Goal: Transaction & Acquisition: Purchase product/service

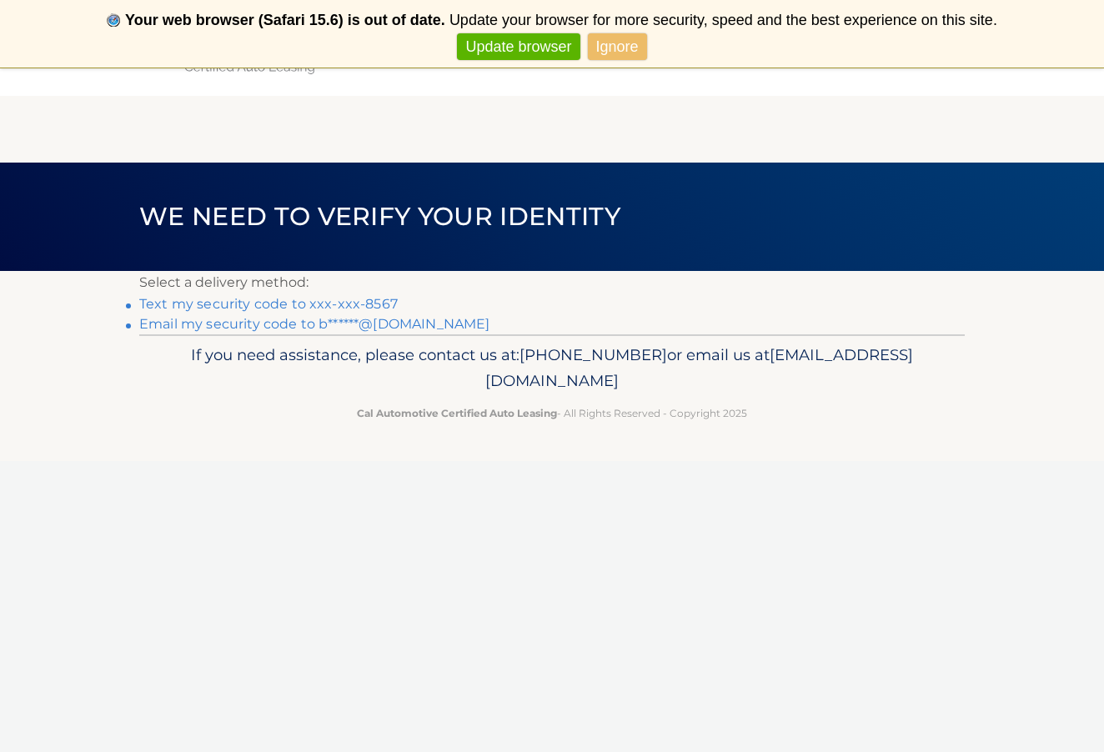
click at [363, 304] on link "Text my security code to xxx-xxx-8567" at bounding box center [268, 304] width 259 height 16
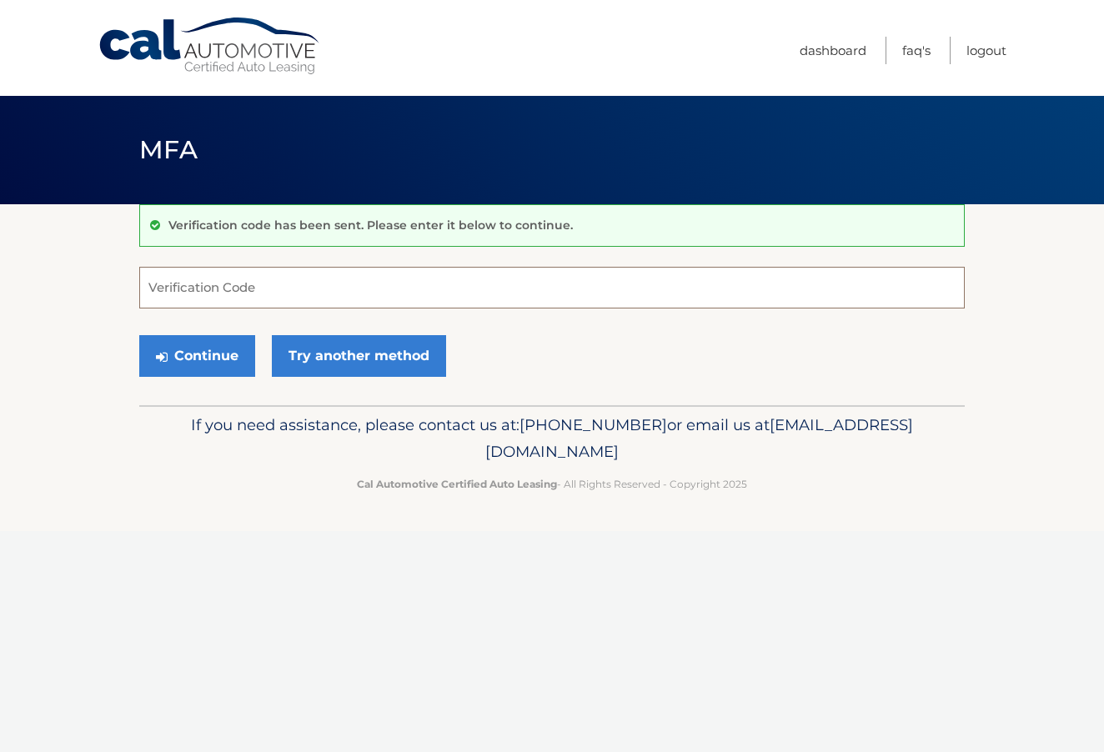
click at [407, 297] on input "Verification Code" at bounding box center [552, 288] width 826 height 42
type input "420944"
click at [204, 369] on button "Continue" at bounding box center [197, 356] width 116 height 42
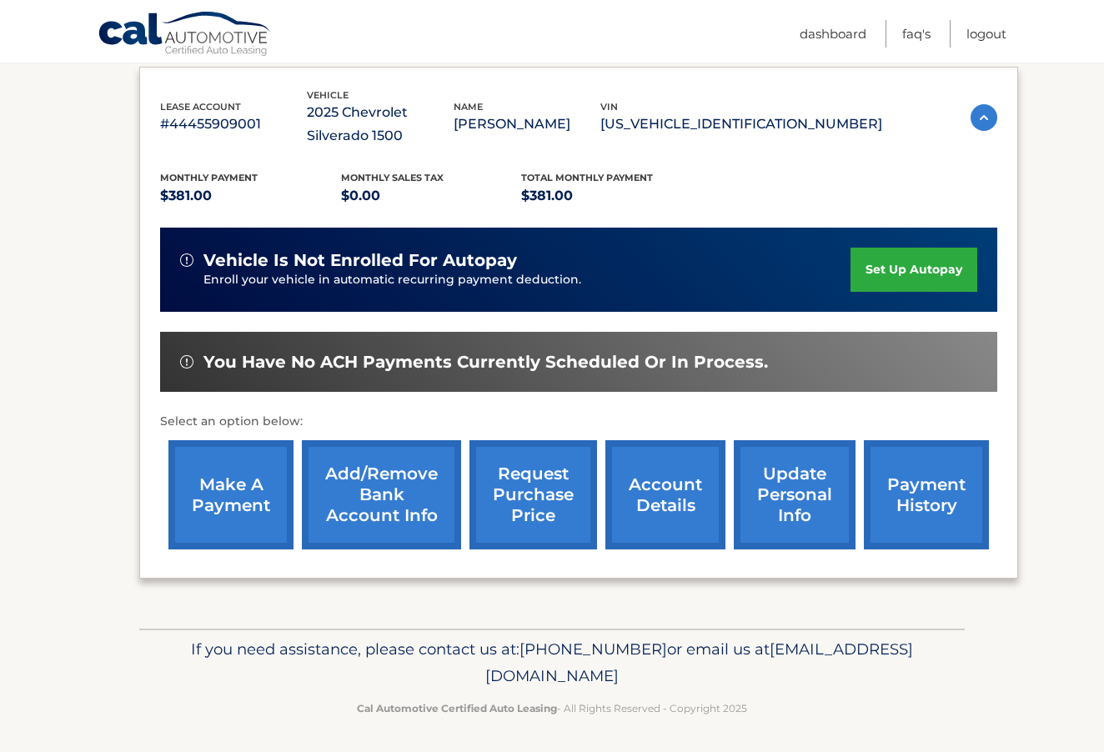
scroll to position [278, 0]
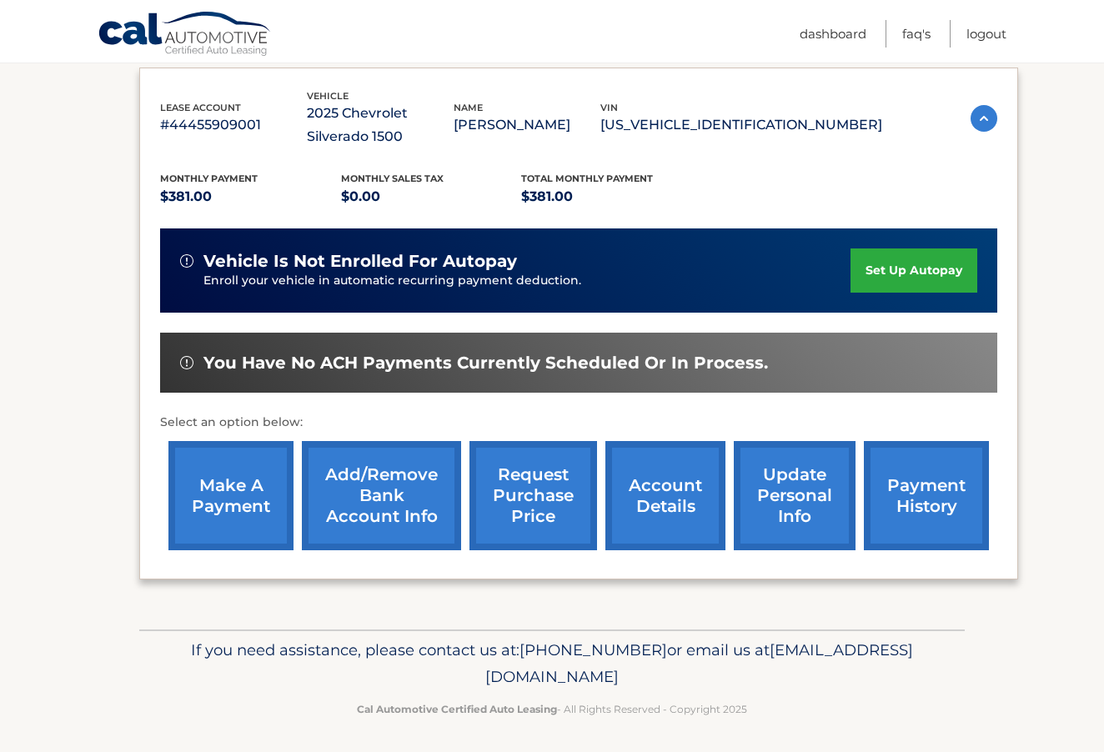
click at [214, 499] on link "make a payment" at bounding box center [230, 495] width 125 height 109
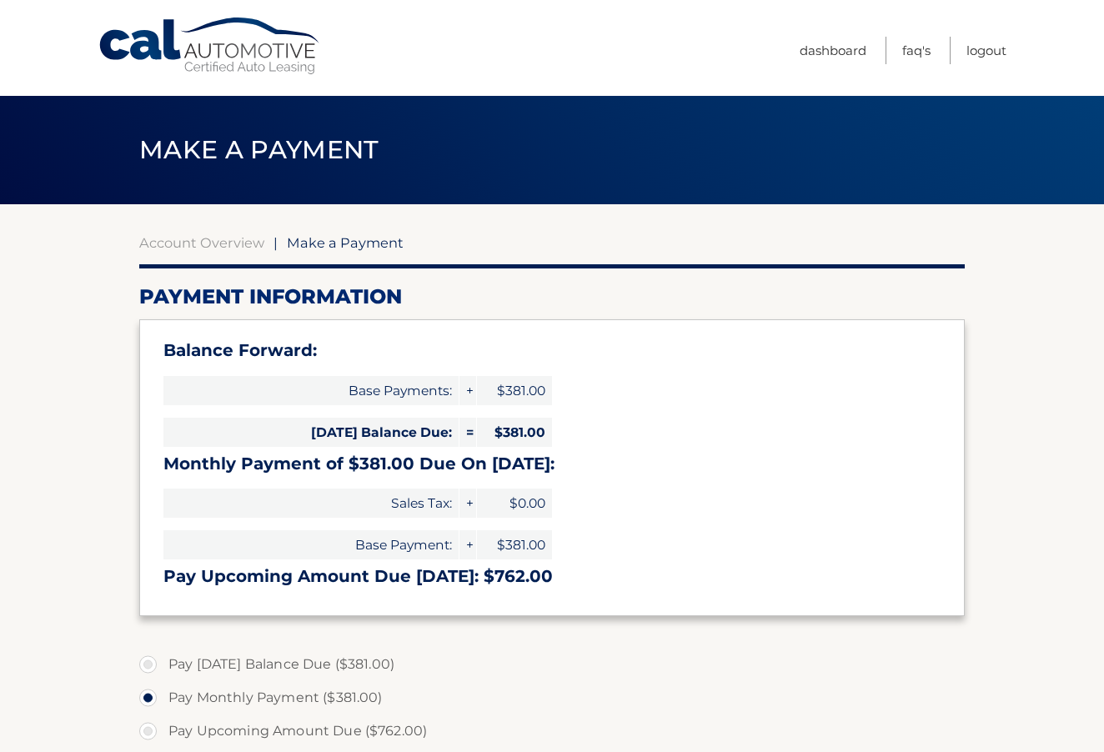
select select "YWE4MzA3YzgtNWJkOC00NjYyLTkxNWEtZGFiNTYzNDJiMWJm"
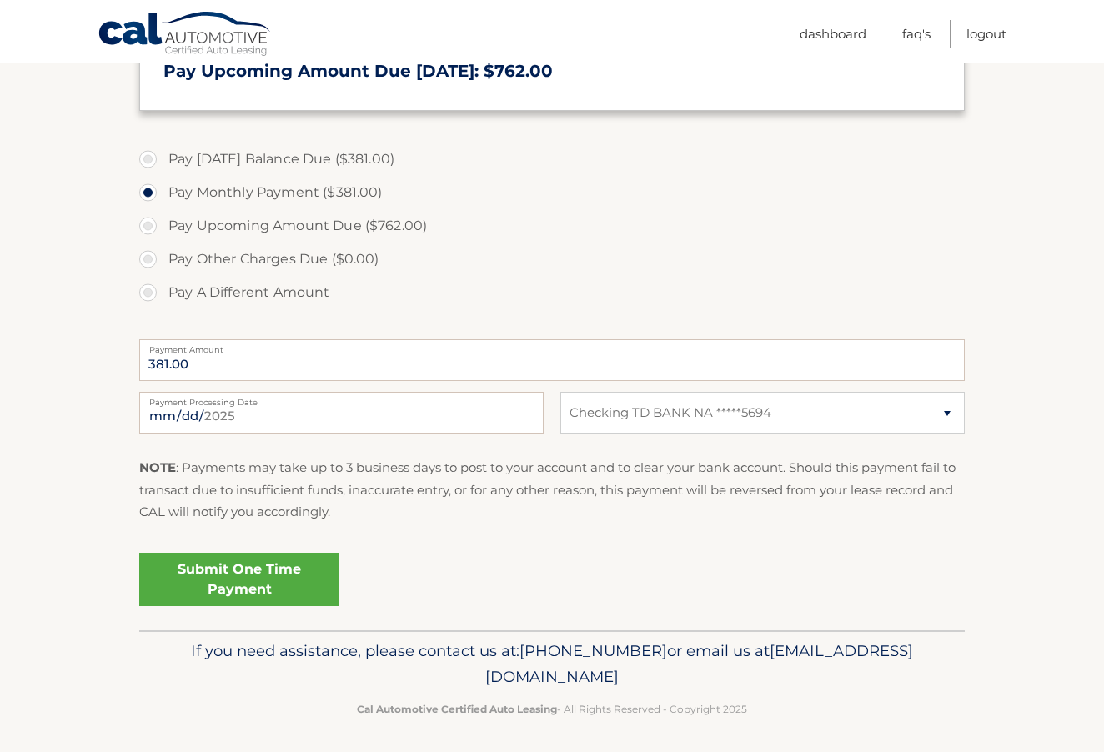
scroll to position [505, 0]
click at [259, 578] on link "Submit One Time Payment" at bounding box center [239, 580] width 200 height 53
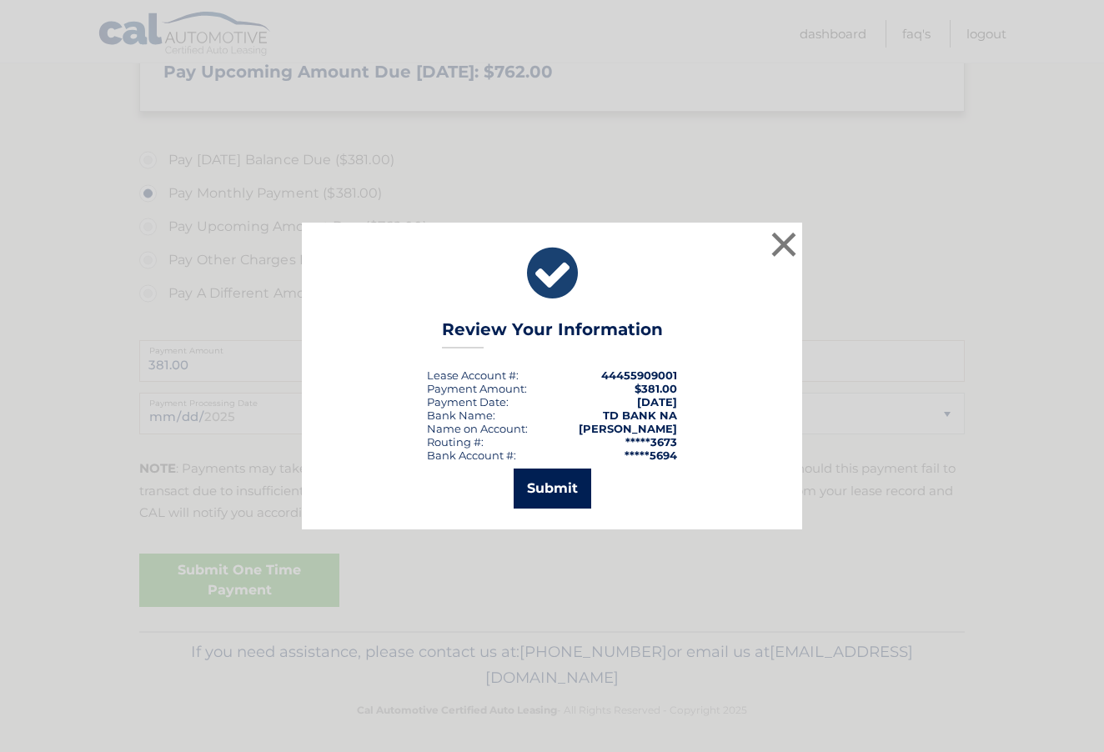
click at [536, 492] on button "Submit" at bounding box center [553, 489] width 78 height 40
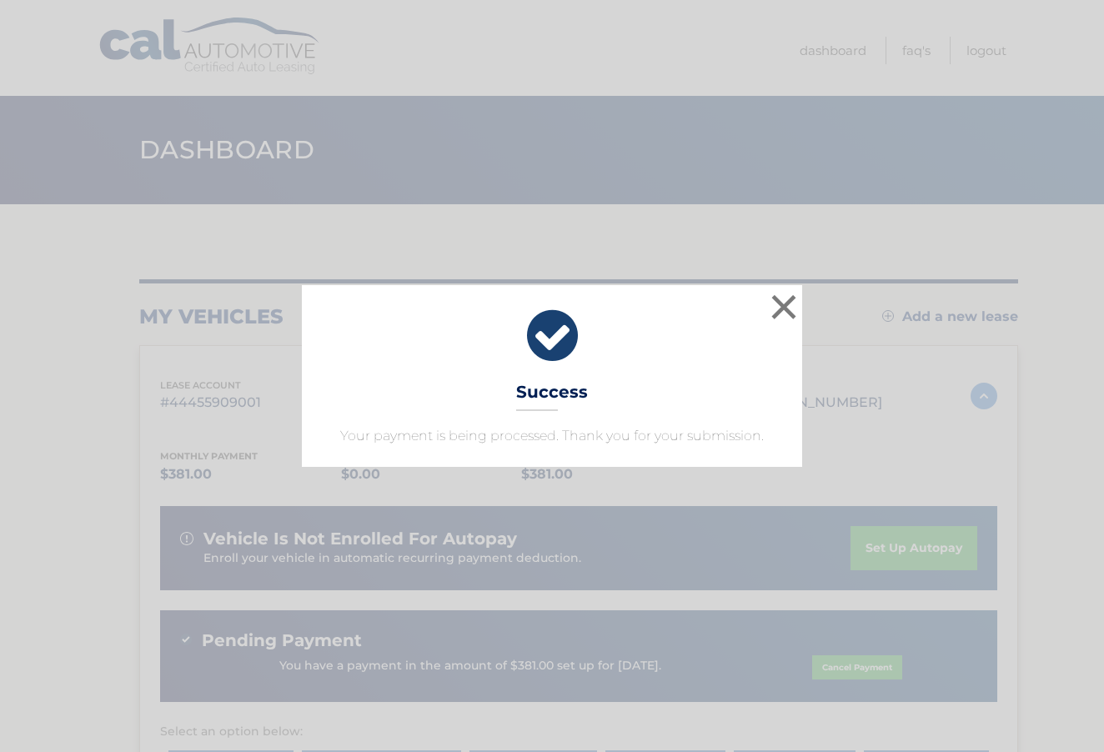
click at [788, 305] on button "×" at bounding box center [783, 306] width 33 height 33
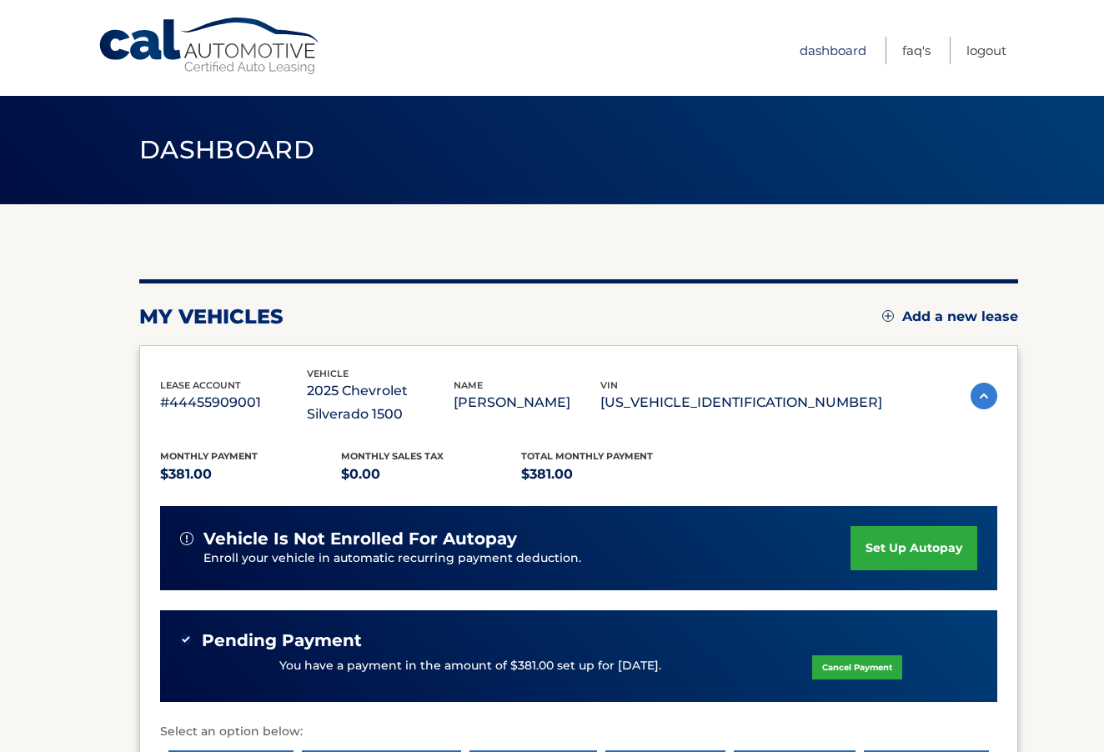
click at [838, 47] on link "Dashboard" at bounding box center [833, 51] width 67 height 28
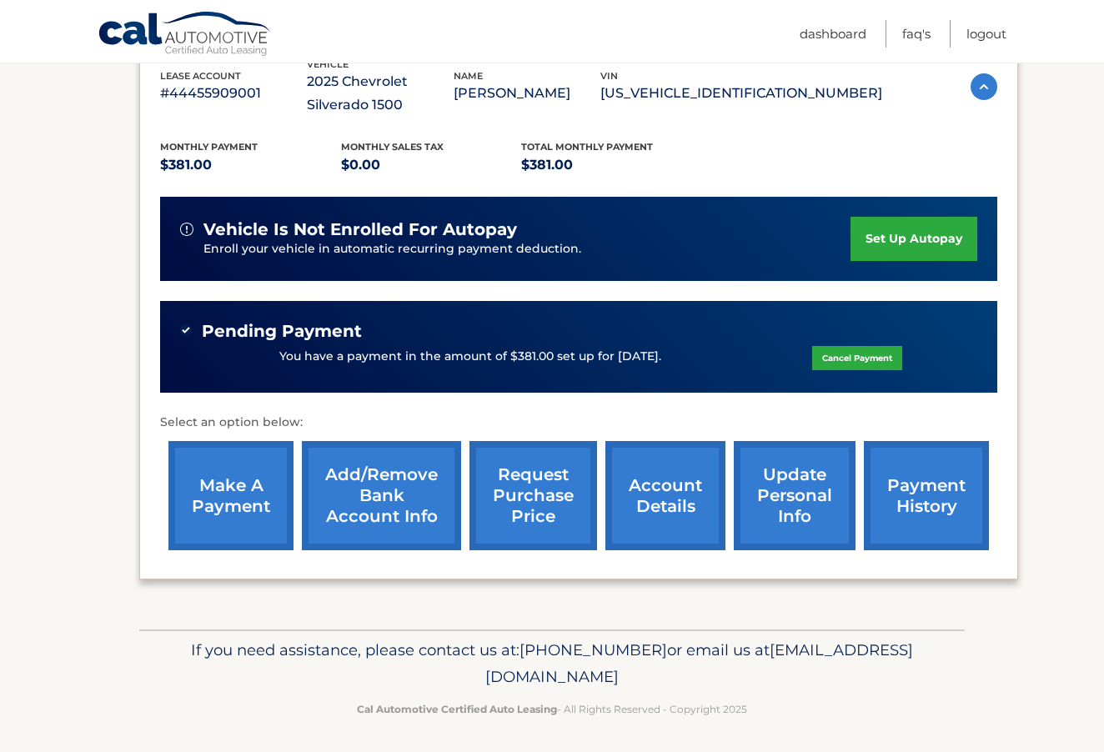
scroll to position [309, 0]
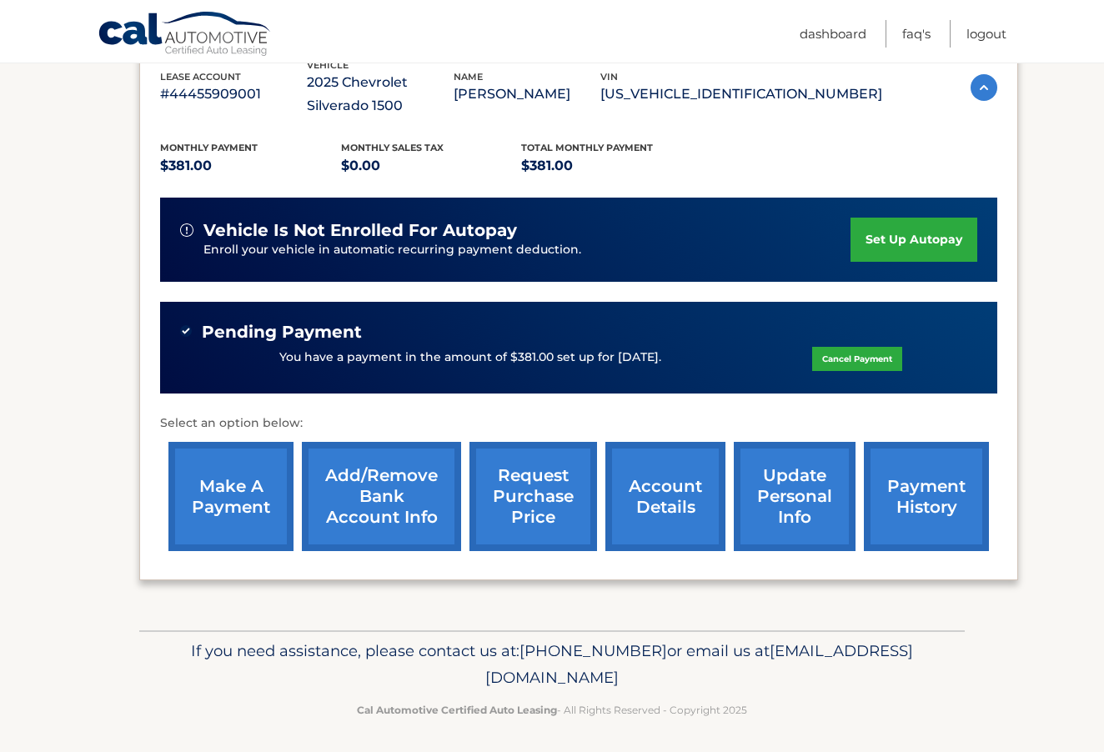
click at [676, 493] on link "account details" at bounding box center [666, 496] width 120 height 109
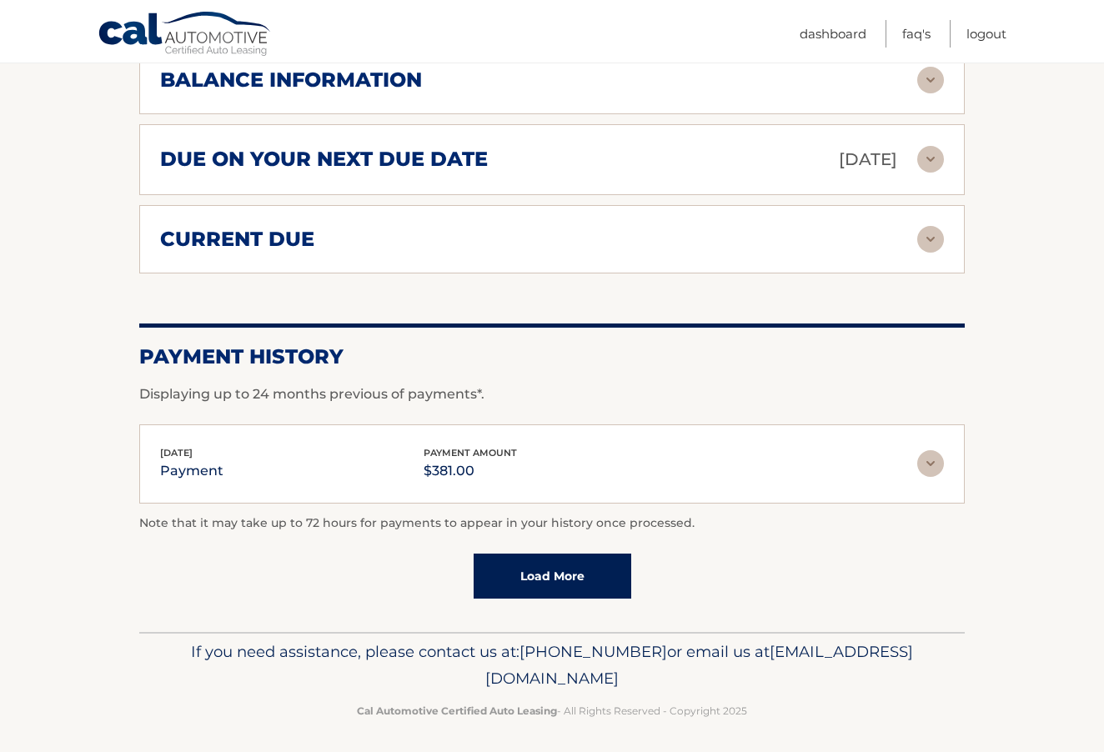
scroll to position [1117, 0]
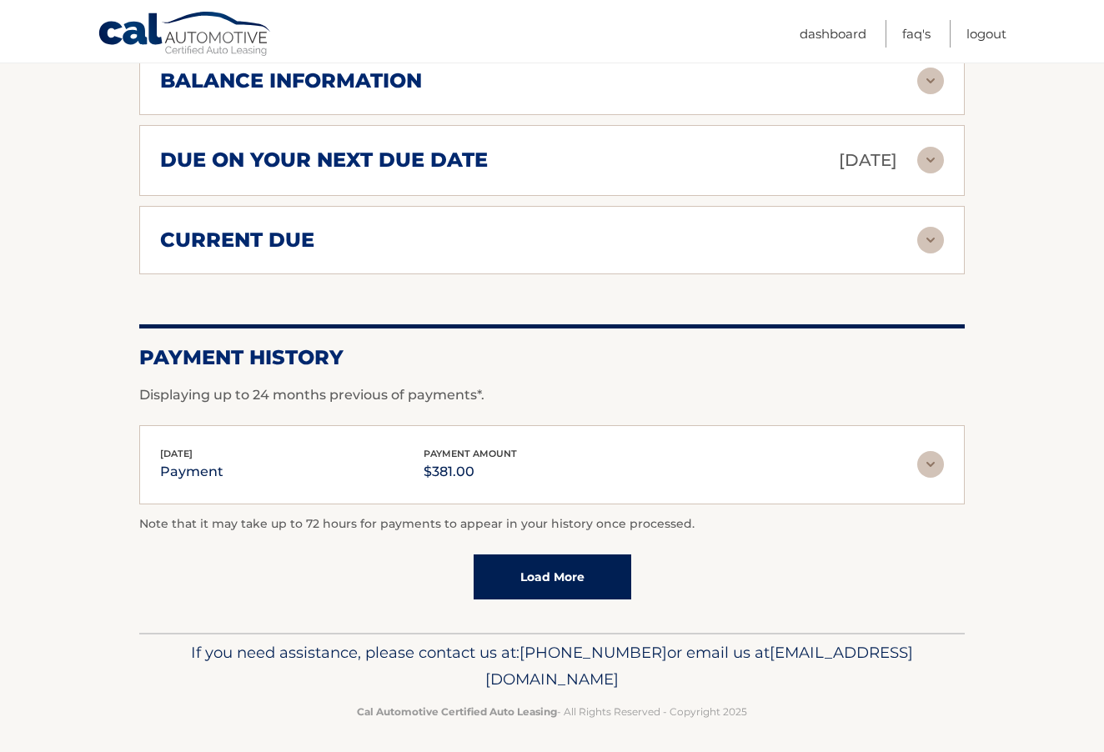
click at [932, 466] on img at bounding box center [930, 464] width 27 height 27
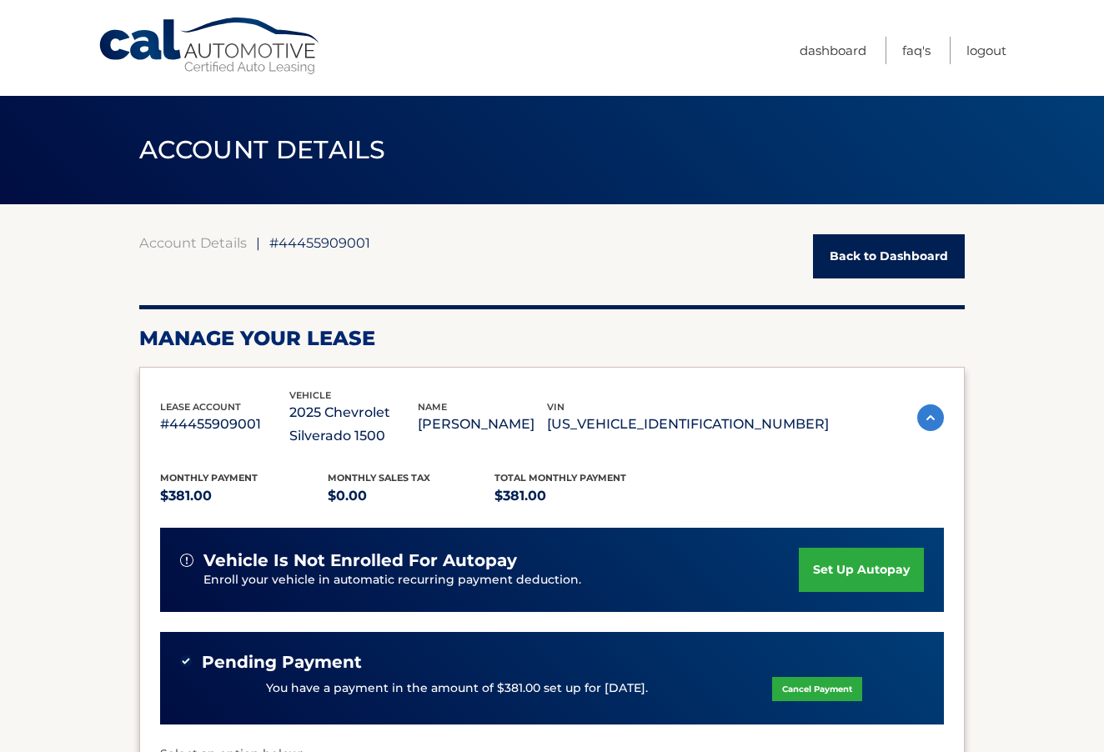
scroll to position [0, 0]
click at [855, 54] on link "Dashboard" at bounding box center [833, 51] width 67 height 28
click at [900, 254] on link "Back to Dashboard" at bounding box center [889, 256] width 152 height 44
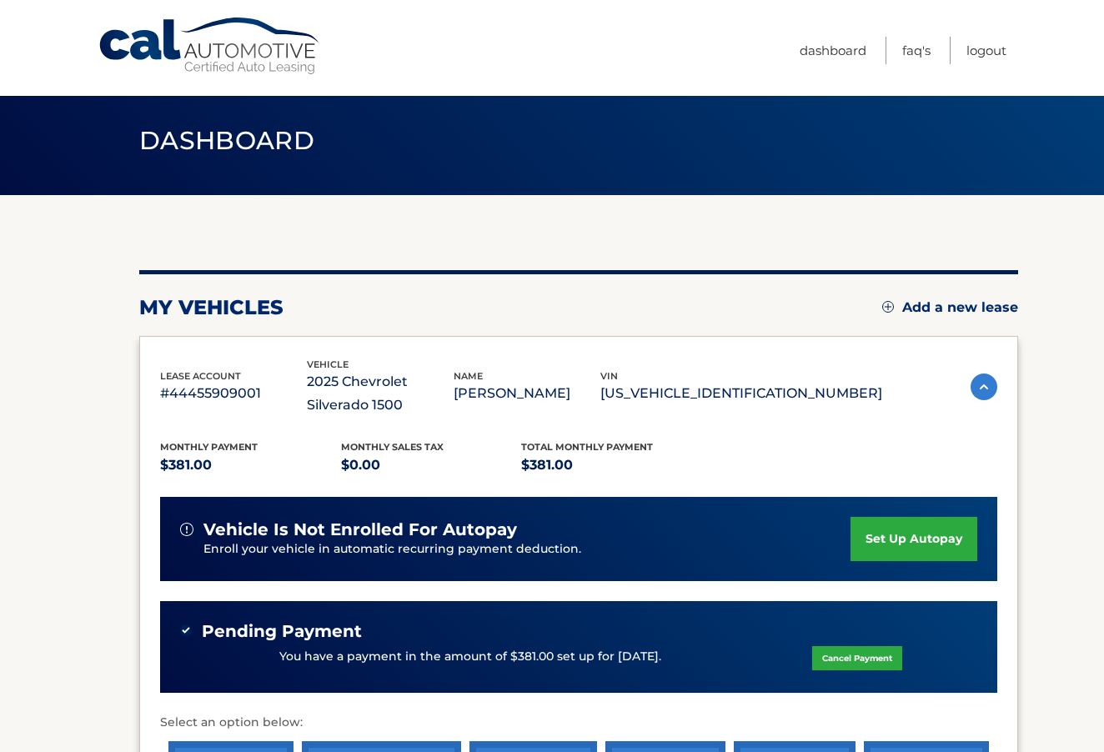
scroll to position [10, 0]
